Goal: Task Accomplishment & Management: Use online tool/utility

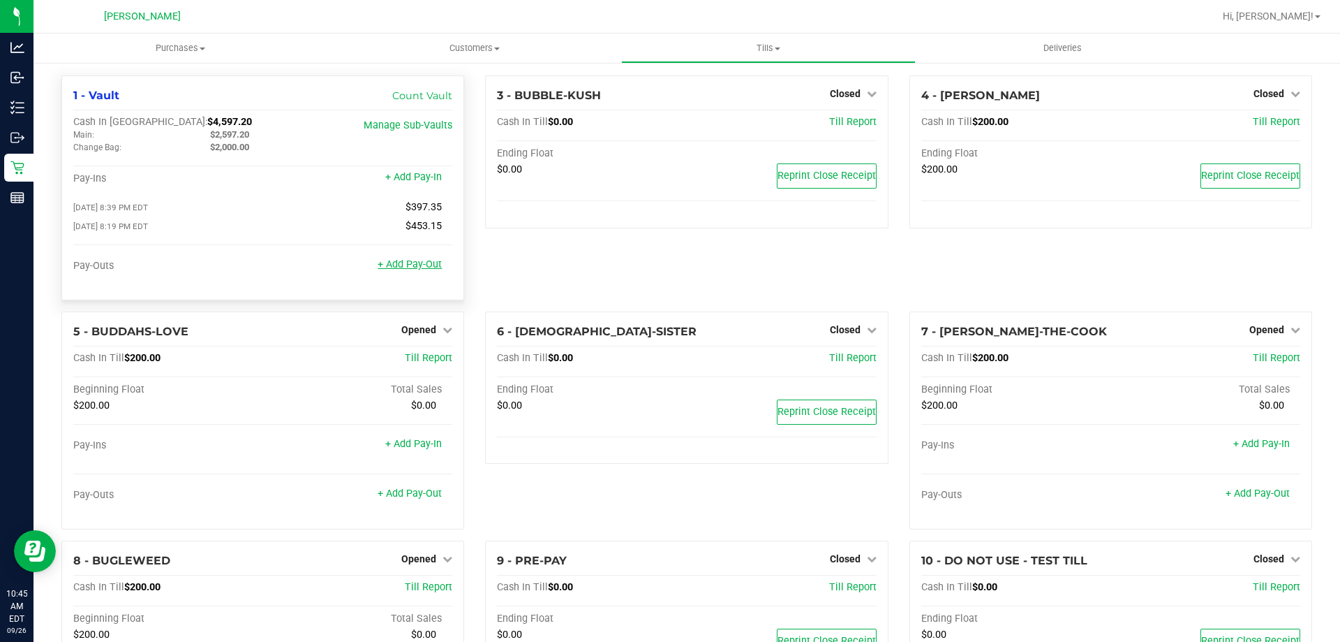
click at [425, 269] on link "+ Add Pay-Out" at bounding box center [410, 264] width 64 height 12
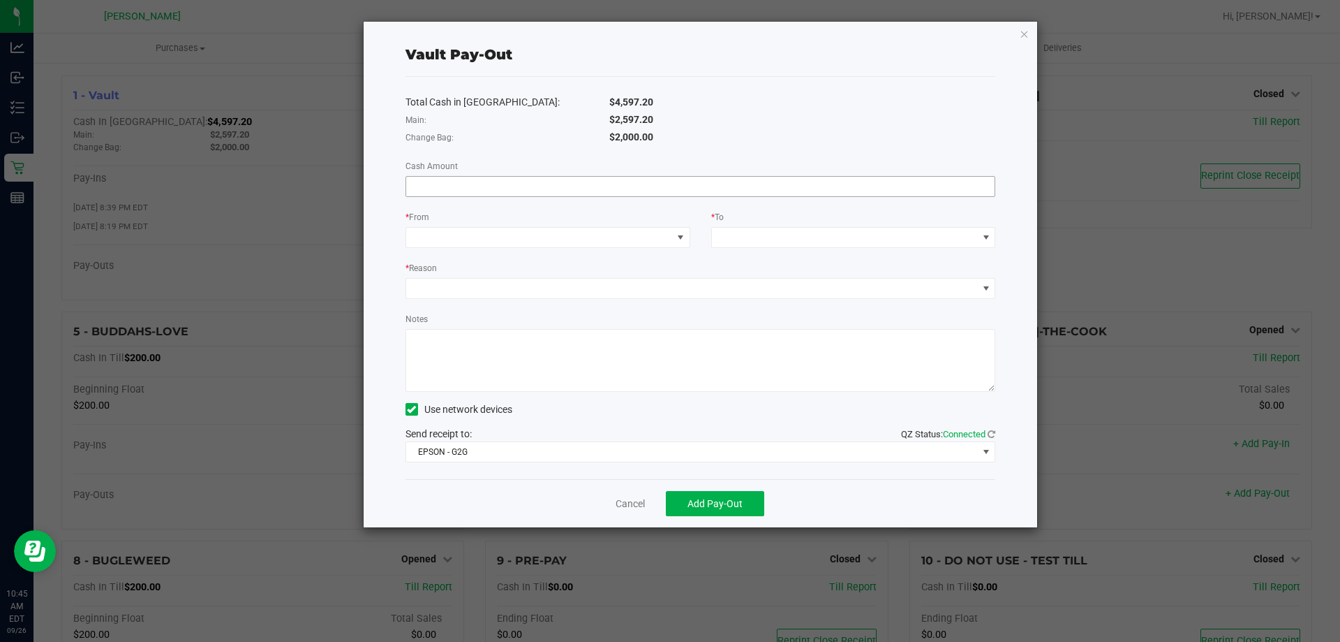
click at [626, 194] on input at bounding box center [700, 187] width 589 height 20
type input "$2,597.20"
click at [470, 233] on span at bounding box center [539, 238] width 266 height 20
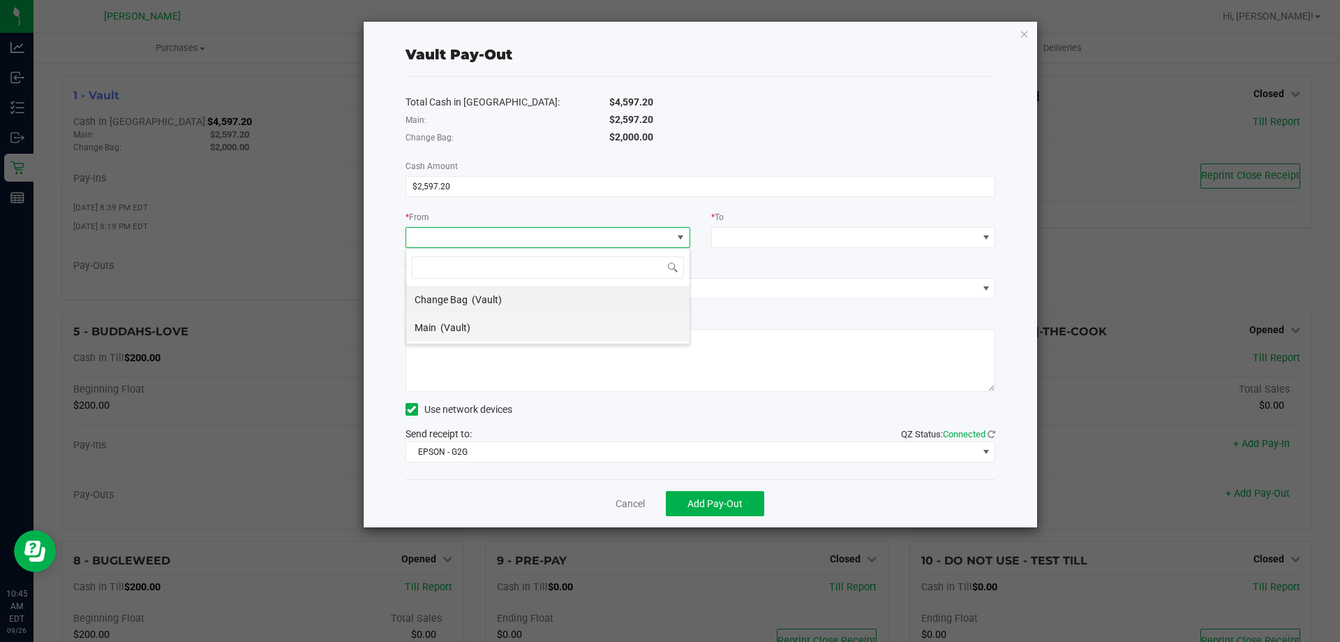
click at [435, 327] on span "Main" at bounding box center [426, 327] width 22 height 11
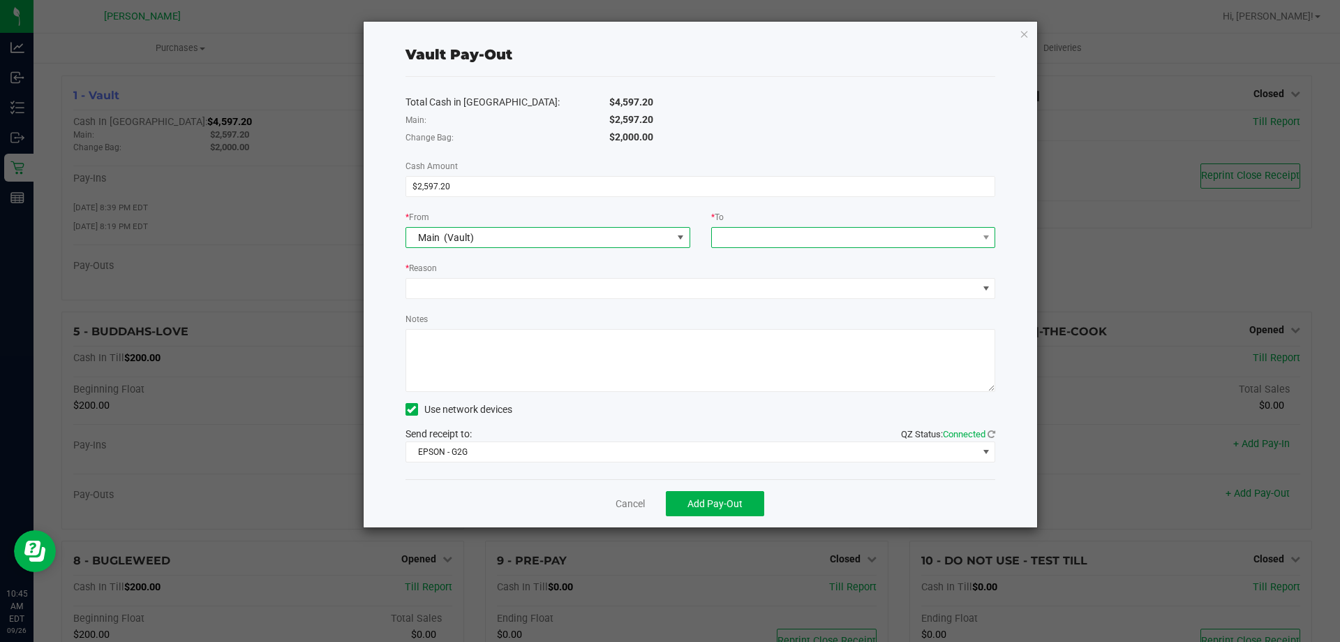
click at [751, 241] on span at bounding box center [845, 238] width 266 height 20
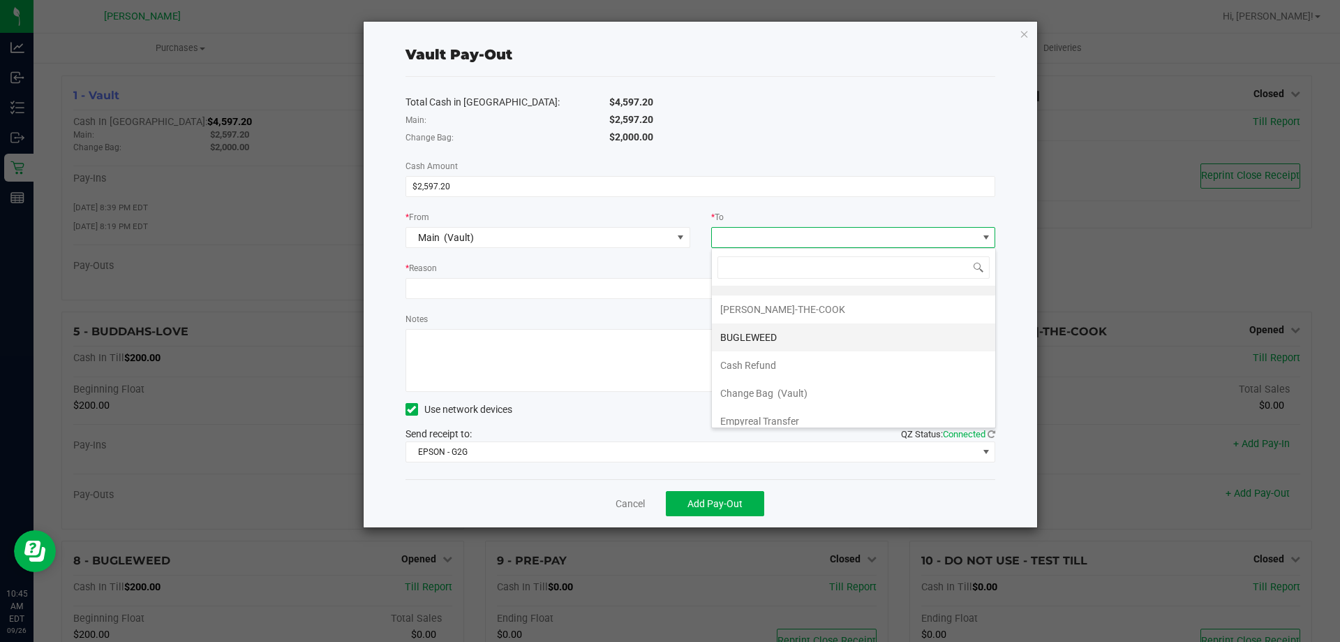
scroll to position [28, 0]
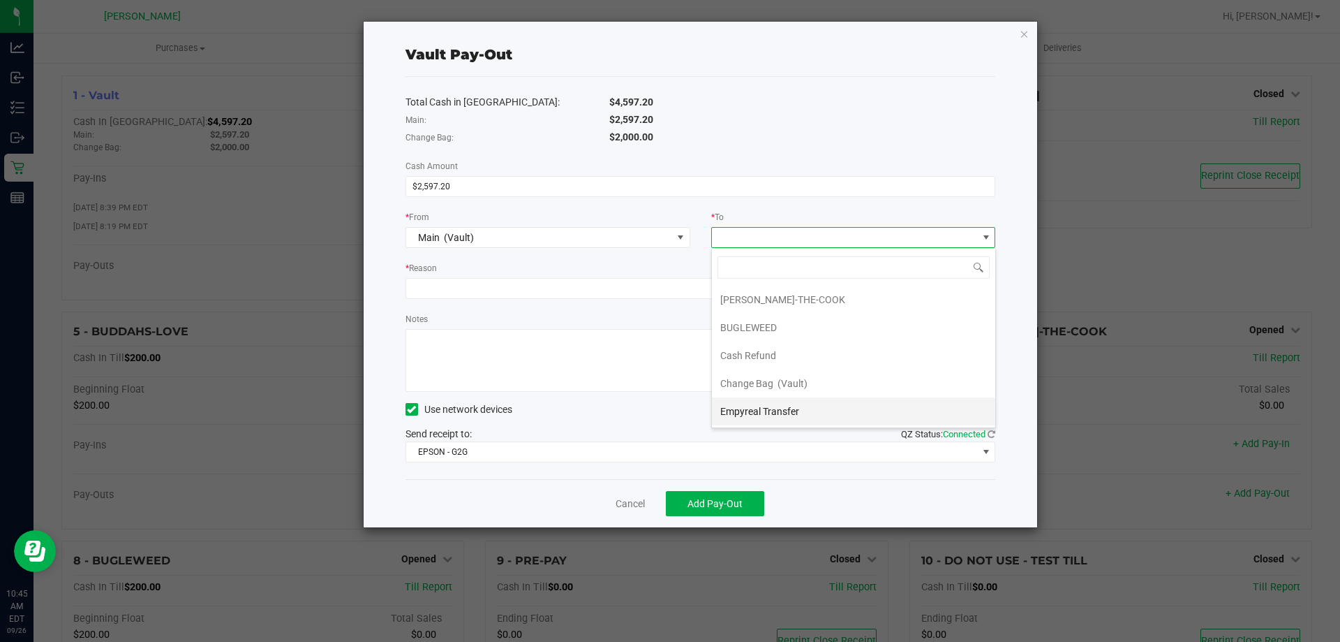
click at [810, 408] on li "Empyreal Transfer" at bounding box center [853, 411] width 283 height 28
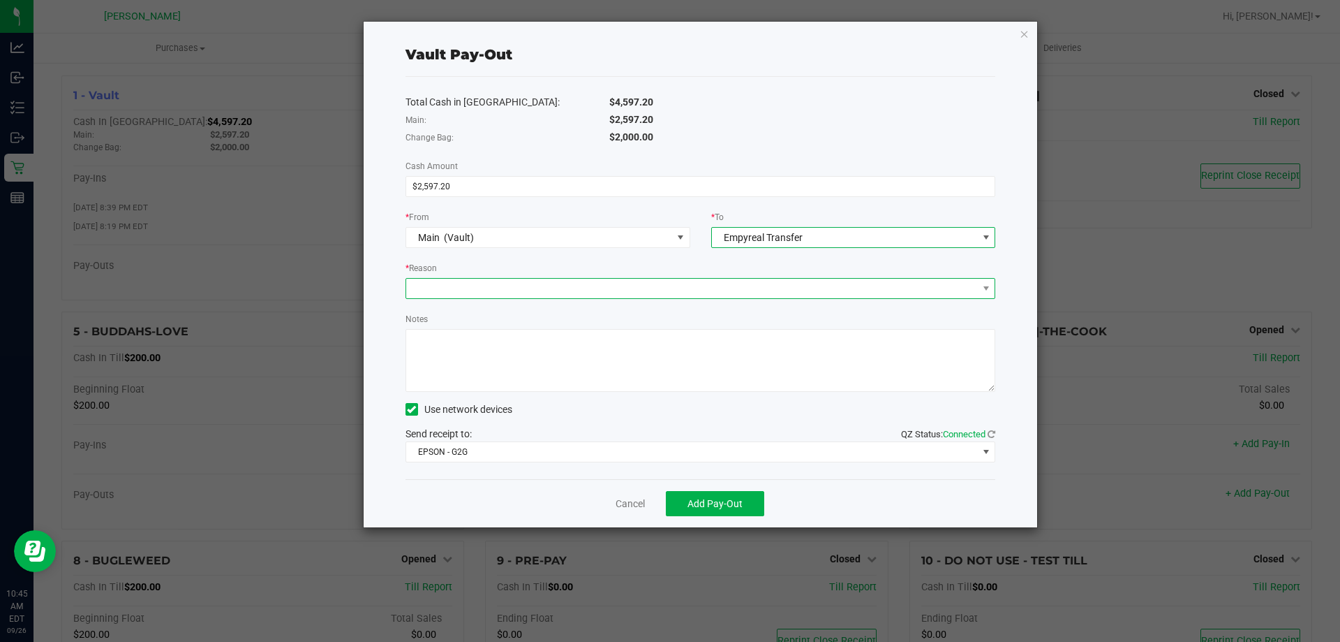
click at [639, 281] on span at bounding box center [692, 289] width 572 height 20
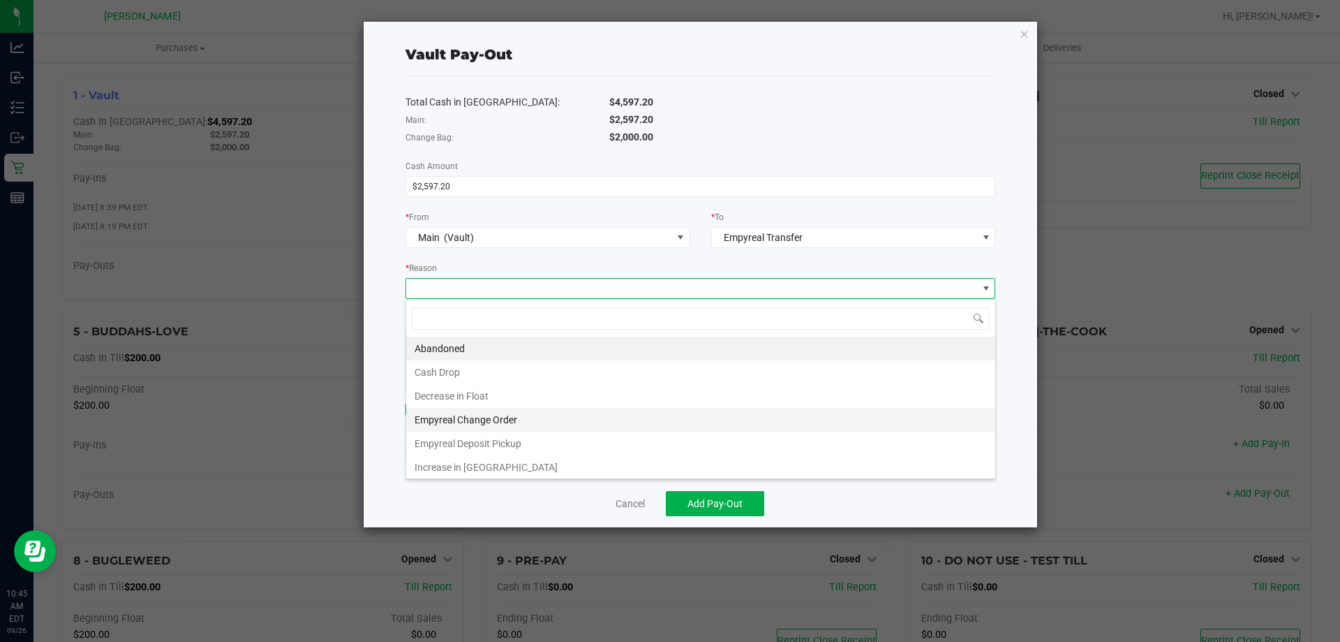
scroll to position [3, 0]
click at [487, 441] on li "Empyreal Deposit Pickup" at bounding box center [700, 441] width 589 height 24
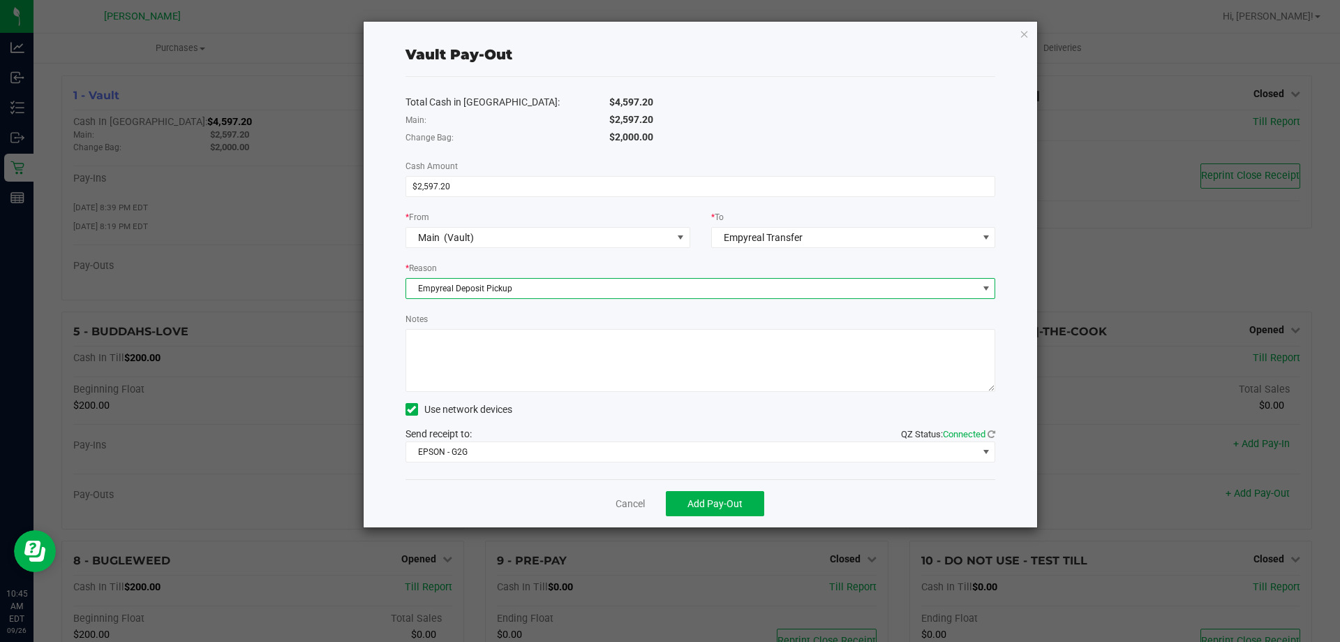
click at [480, 370] on textarea "Notes" at bounding box center [701, 360] width 591 height 63
click at [540, 341] on textarea "Notes" at bounding box center [701, 360] width 591 height 63
type textarea "Pickup [DATE] JM"
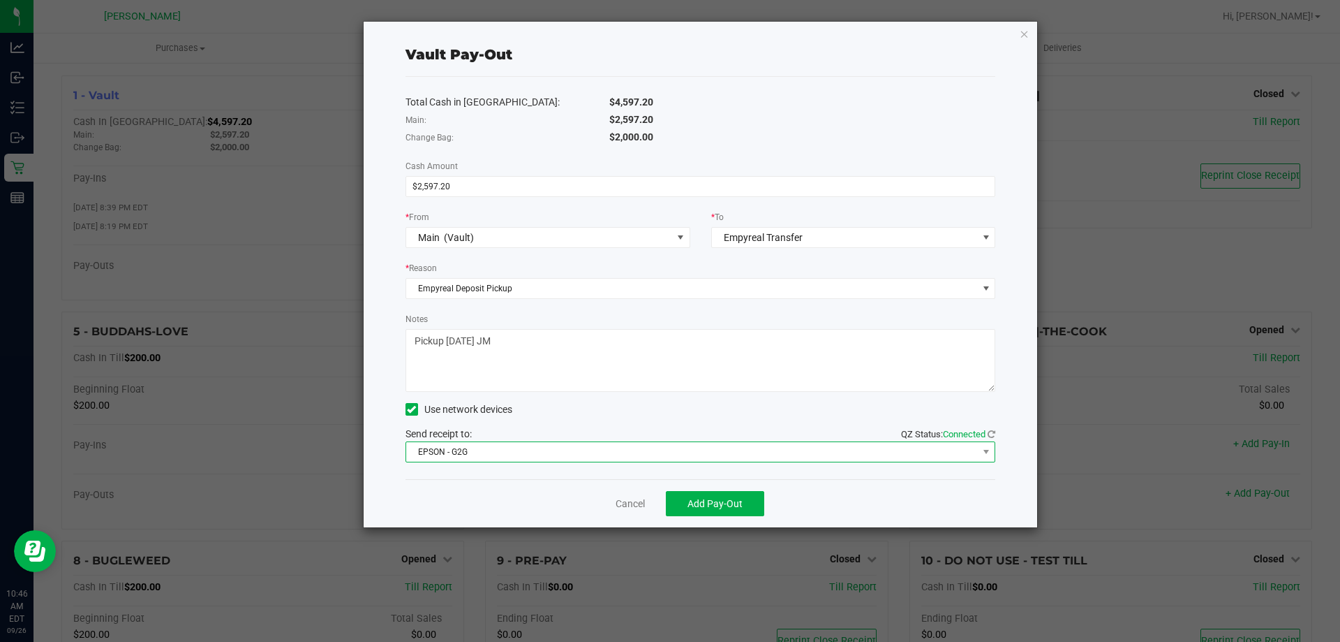
click at [513, 450] on span "EPSON - G2G" at bounding box center [692, 452] width 572 height 20
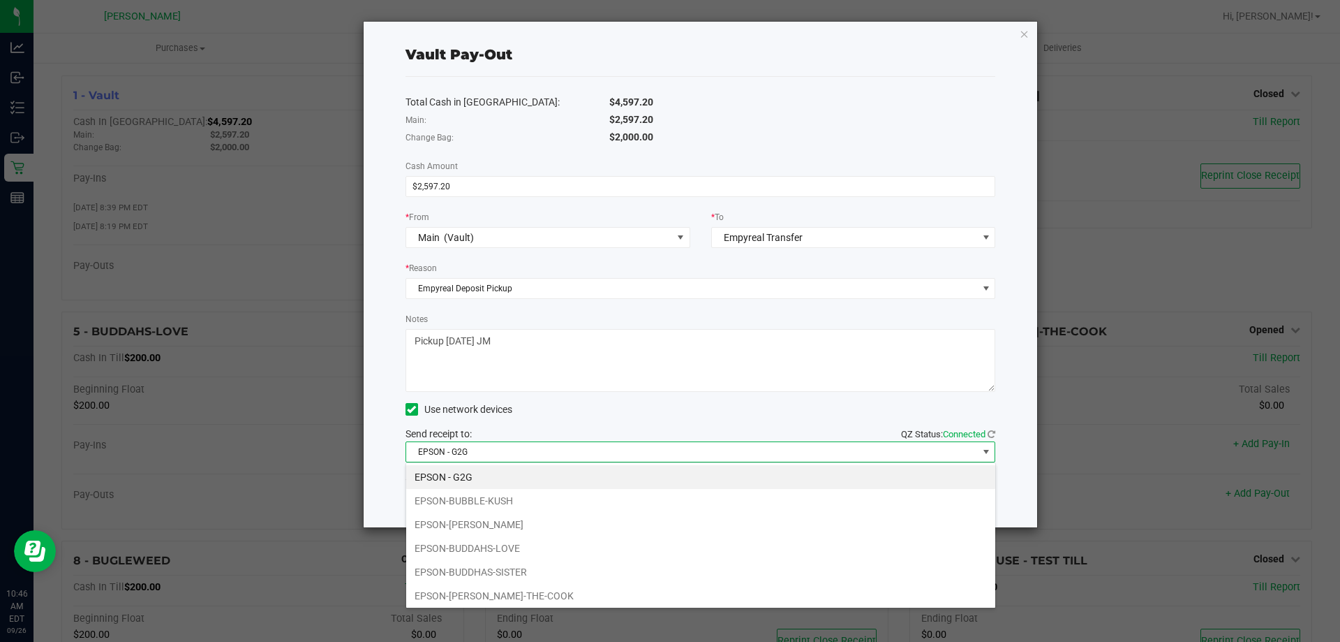
scroll to position [21, 590]
click at [504, 506] on li "EPSON-BUBBLE-KUSH" at bounding box center [700, 501] width 589 height 24
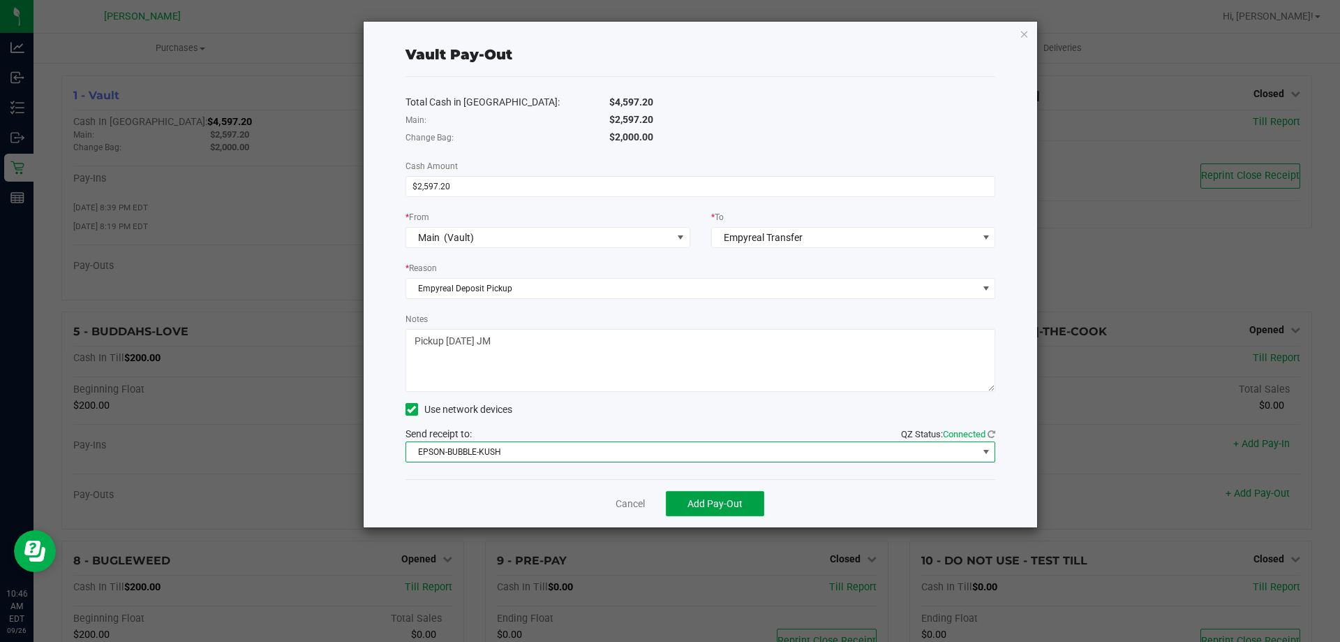
click at [733, 501] on span "Add Pay-Out" at bounding box center [715, 503] width 55 height 11
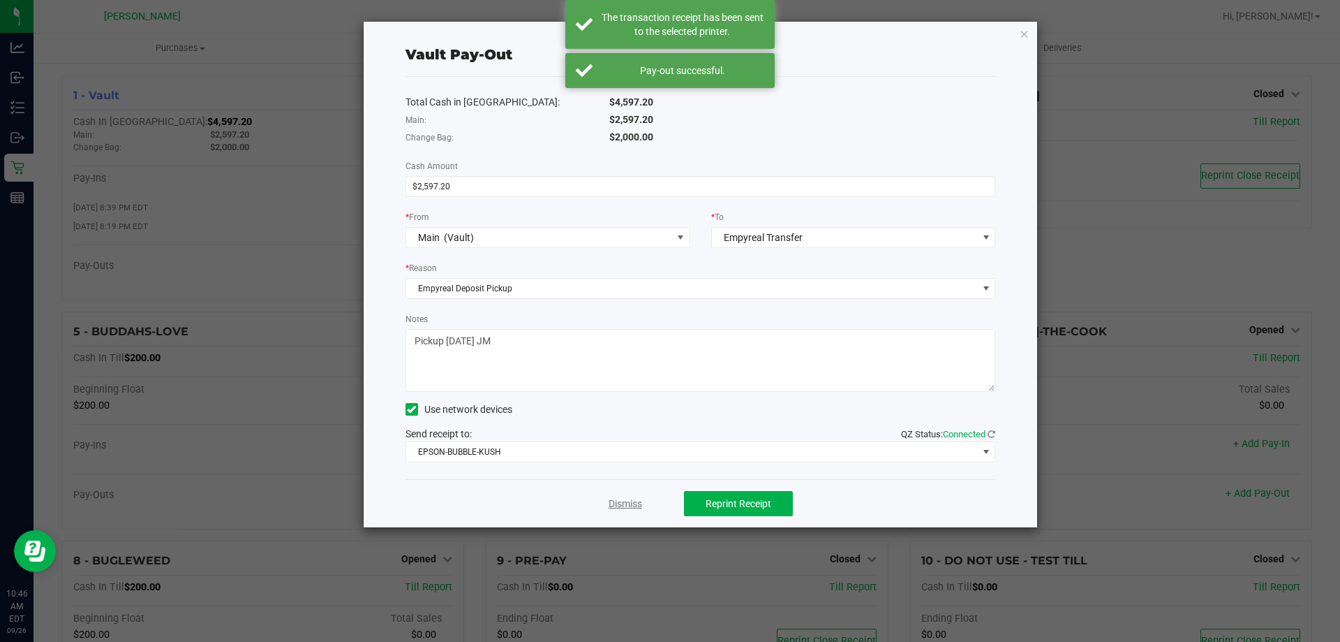
click at [629, 502] on link "Dismiss" at bounding box center [626, 503] width 34 height 15
